Goal: Information Seeking & Learning: Learn about a topic

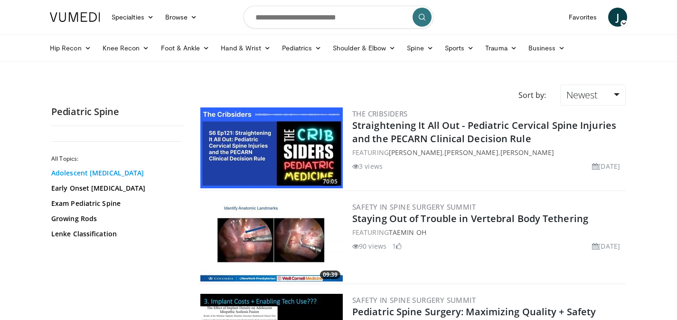
click at [110, 170] on link "Adolescent [MEDICAL_DATA]" at bounding box center [115, 172] width 128 height 9
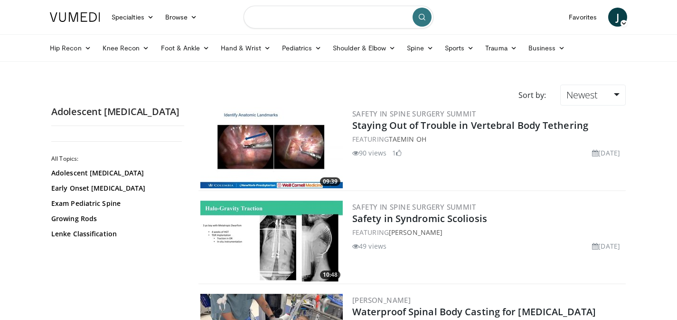
click at [308, 21] on input "Search topics, interventions" at bounding box center [339, 17] width 190 height 23
type input "**********"
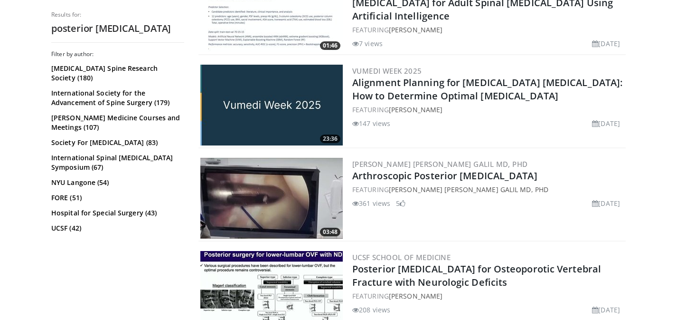
scroll to position [416, 0]
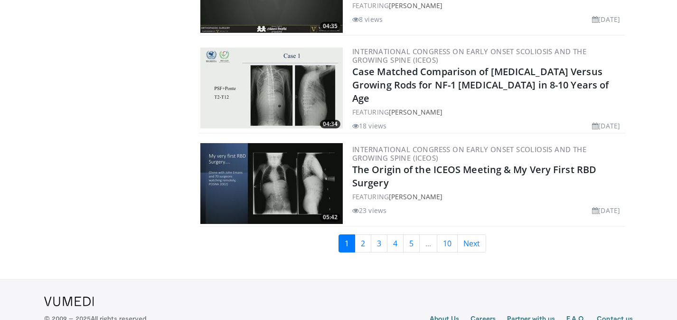
scroll to position [2237, 0]
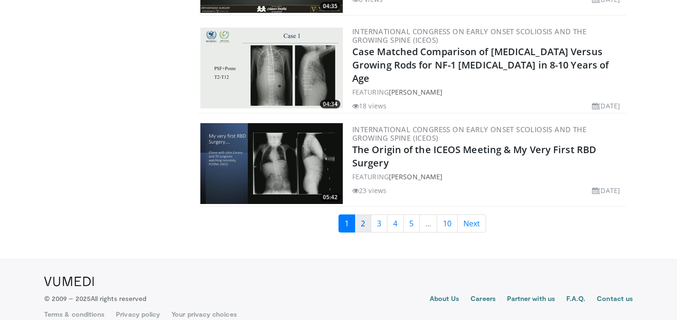
click at [364, 214] on link "2" at bounding box center [363, 223] width 17 height 18
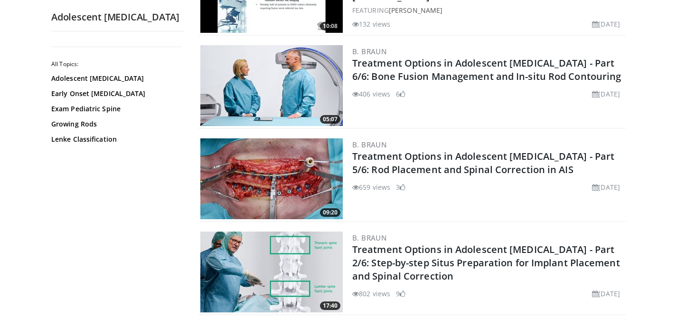
scroll to position [349, 0]
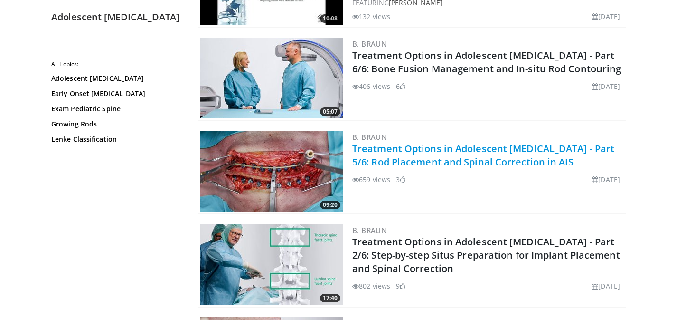
click at [451, 154] on link "Treatment Options in Adolescent [MEDICAL_DATA] - Part 5/6: Rod Placement and Sp…" at bounding box center [483, 155] width 262 height 26
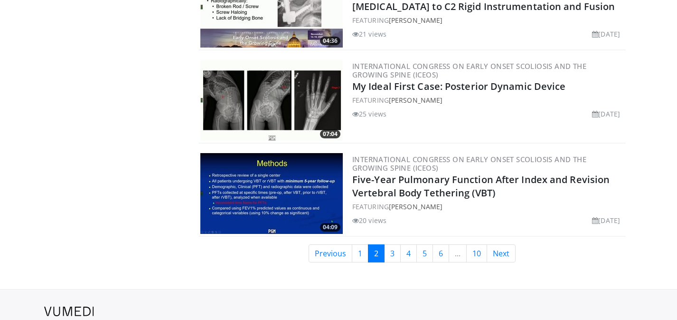
scroll to position [2206, 0]
click at [389, 244] on link "3" at bounding box center [392, 253] width 17 height 18
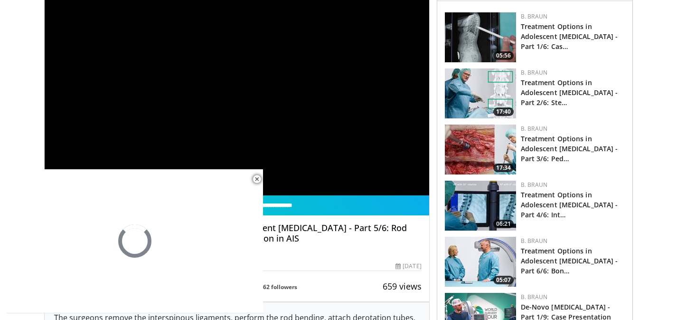
scroll to position [69, 0]
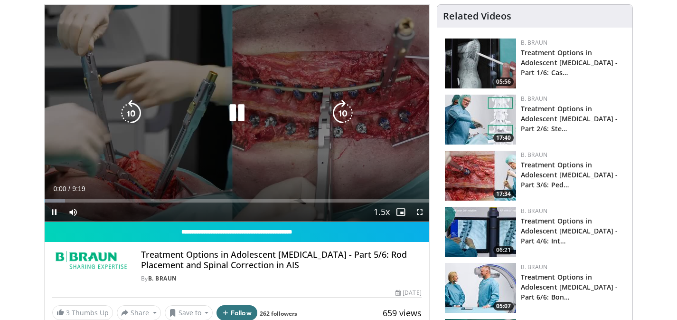
click at [238, 105] on icon "Video Player" at bounding box center [237, 113] width 27 height 27
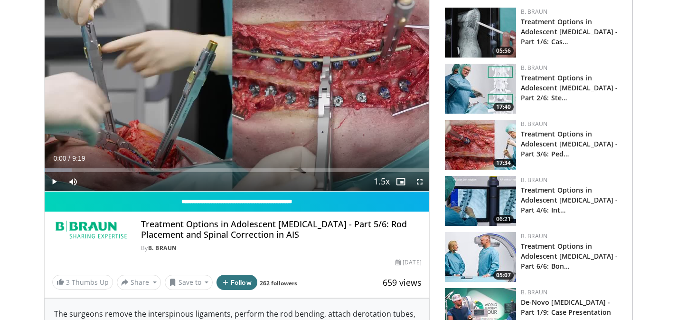
scroll to position [90, 0]
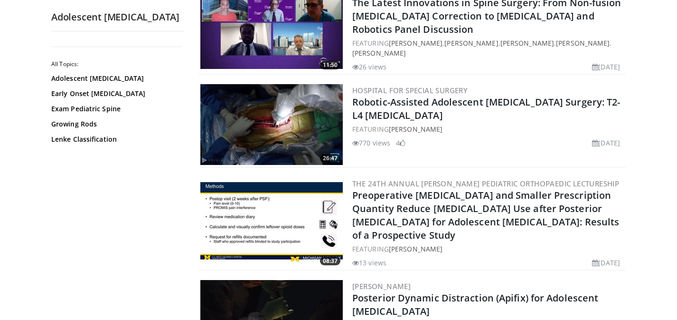
scroll to position [1728, 0]
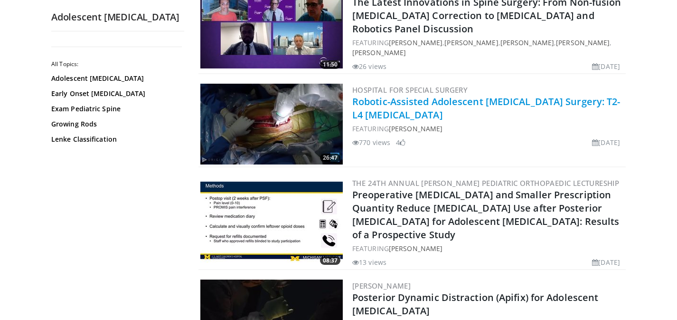
click at [392, 106] on link "Robotic-Assisted Adolescent [MEDICAL_DATA] Surgery: T2-L4 [MEDICAL_DATA]" at bounding box center [486, 108] width 268 height 26
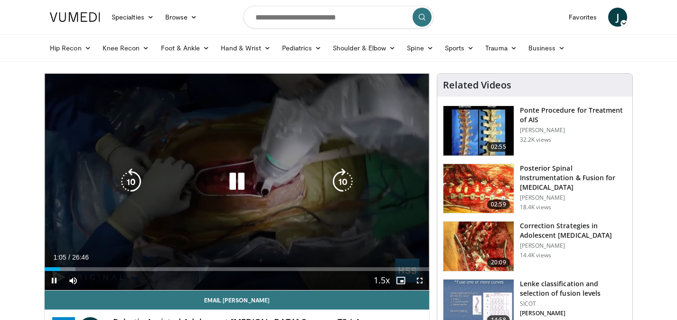
click at [254, 143] on div "10 seconds Tap to unmute" at bounding box center [237, 182] width 385 height 216
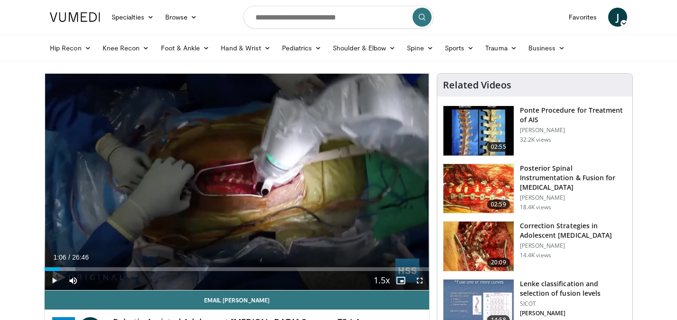
click at [254, 143] on div "10 seconds Tap to unmute" at bounding box center [237, 182] width 385 height 216
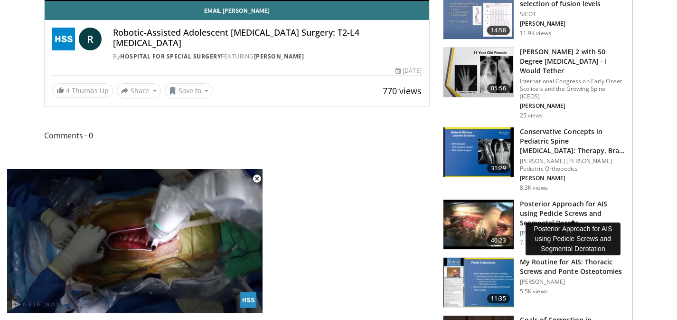
scroll to position [292, 0]
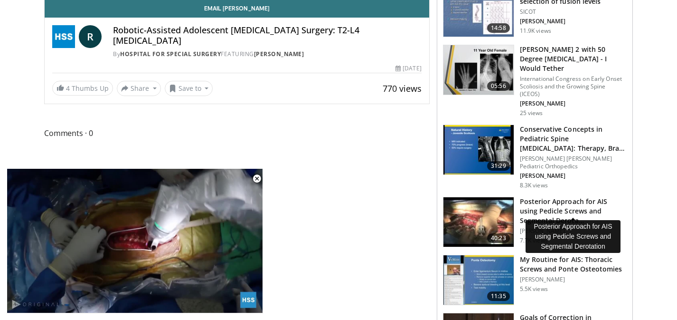
click at [609, 197] on h3 "Posterior Approach for AIS using Pedicle Screws and Segmental Derota…" at bounding box center [573, 211] width 107 height 28
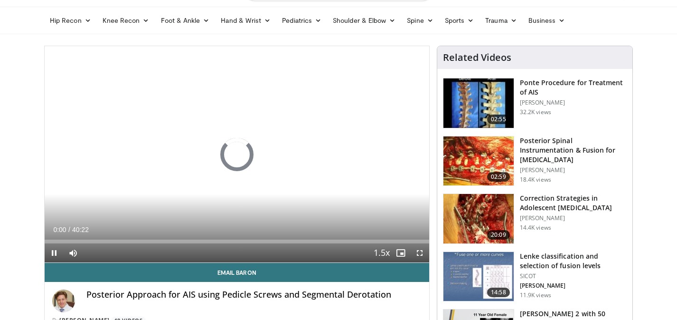
scroll to position [29, 0]
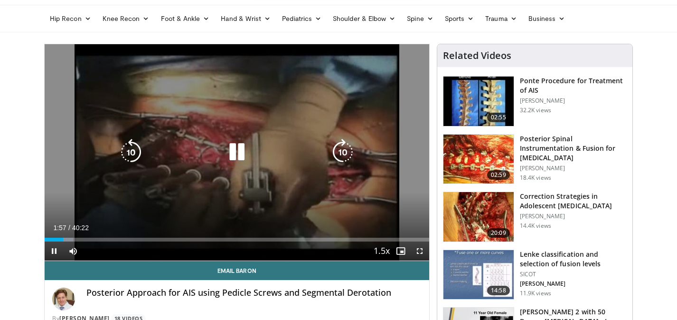
click at [234, 144] on icon "Video Player" at bounding box center [237, 152] width 27 height 27
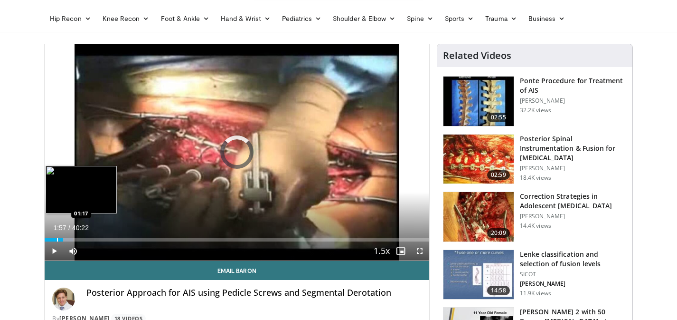
click at [57, 240] on div "Progress Bar" at bounding box center [57, 239] width 1 height 4
